Goal: Navigation & Orientation: Find specific page/section

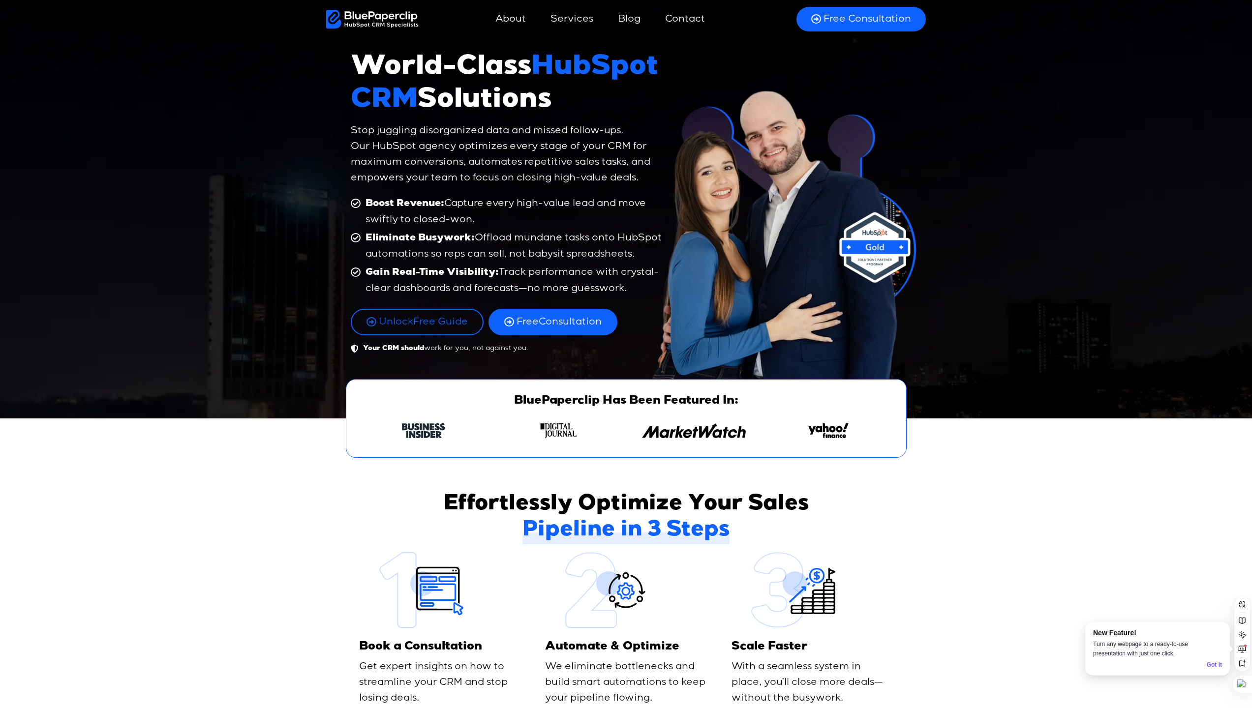
click at [428, 421] on div at bounding box center [626, 431] width 530 height 25
click at [554, 436] on img "2 / 4" at bounding box center [558, 431] width 37 height 15
click at [704, 433] on img "3 / 4" at bounding box center [694, 431] width 104 height 15
click at [856, 437] on figure "4 / 4" at bounding box center [828, 434] width 125 height 20
click at [431, 325] on span "Unlock Free Guide" at bounding box center [423, 322] width 89 height 13
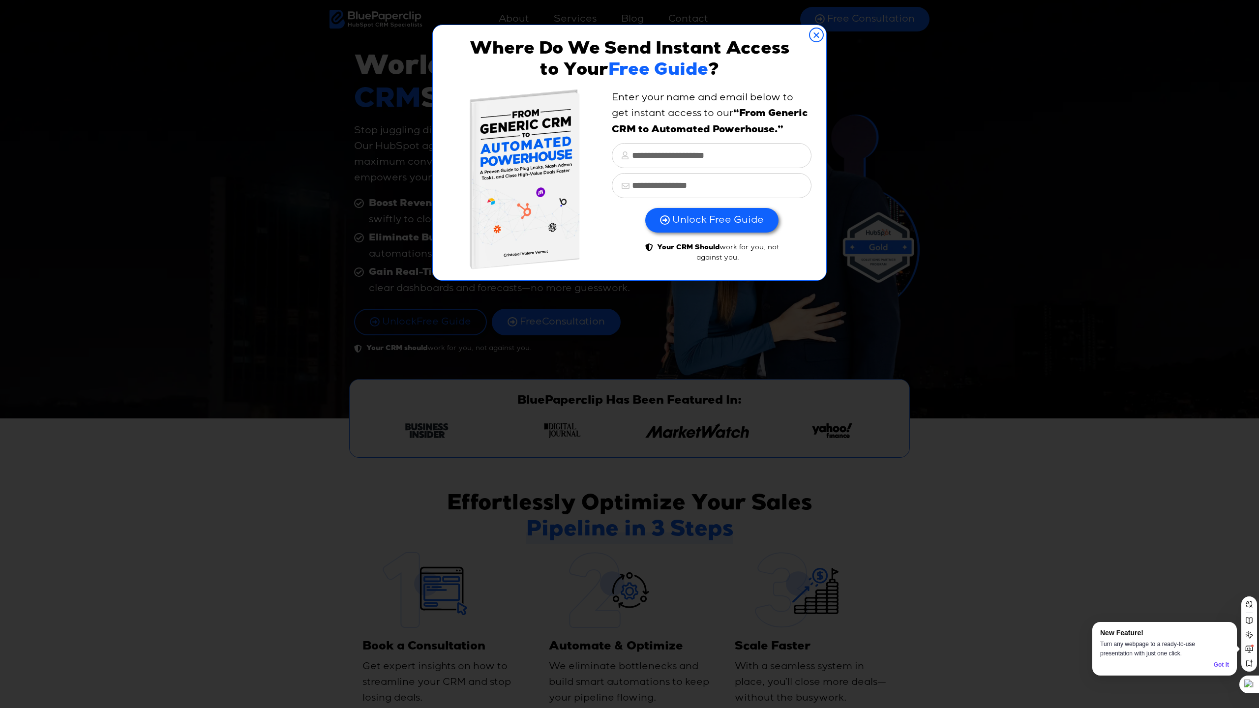
click at [817, 36] on icon "Close" at bounding box center [816, 35] width 15 height 15
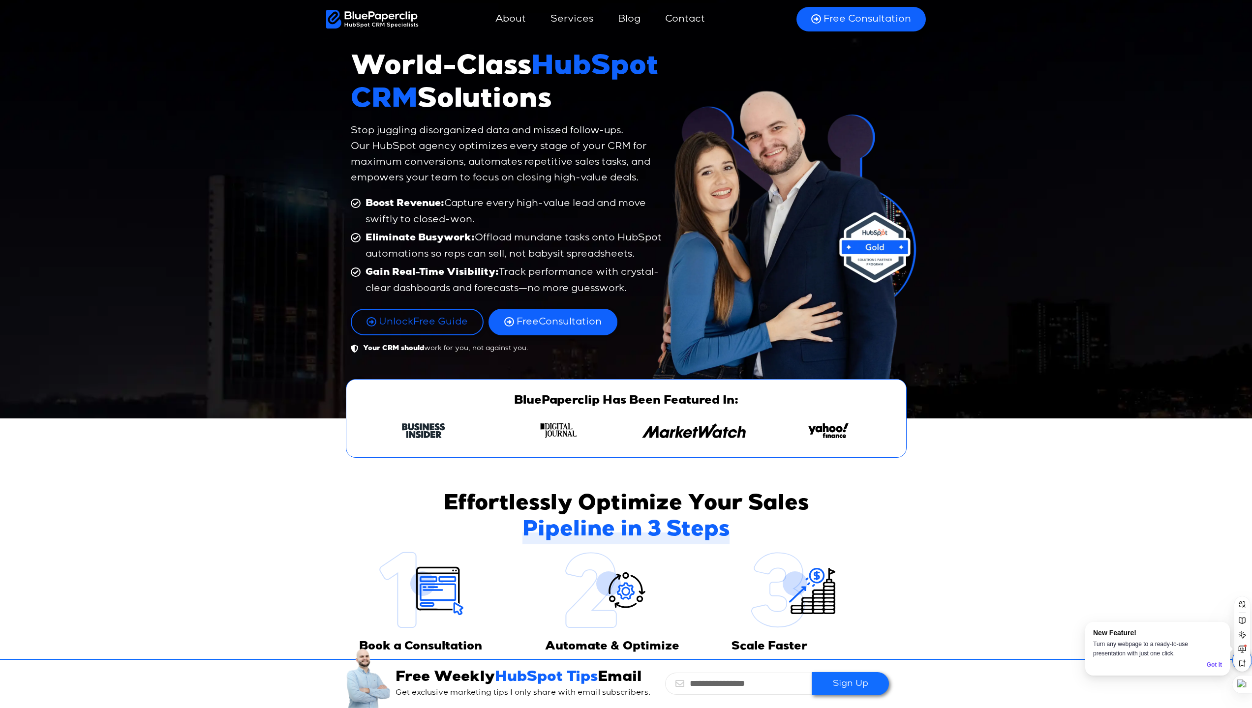
click at [518, 17] on link "About" at bounding box center [511, 19] width 50 height 24
